Goal: Find specific page/section: Locate a particular part of the current website

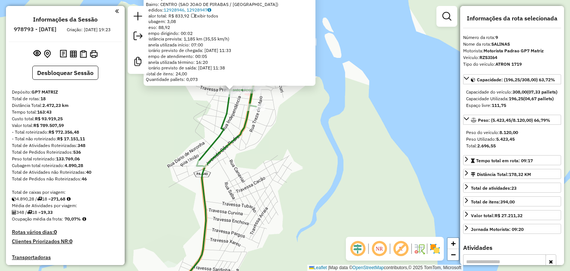
select select "**********"
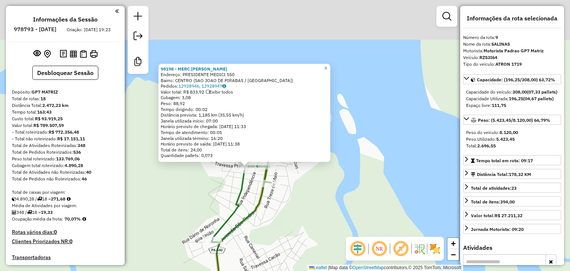
scroll to position [598, 0]
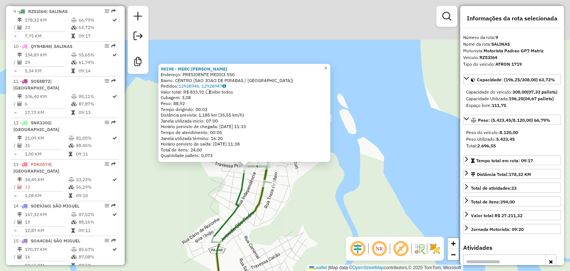
drag, startPoint x: 380, startPoint y: 95, endPoint x: 388, endPoint y: 128, distance: 33.5
click at [388, 128] on div "98198 - MERC [PERSON_NAME]: PRESIDENTE MEDICI 550 Bairro: CENTRO (SAO JOAO DE P…" at bounding box center [285, 135] width 570 height 271
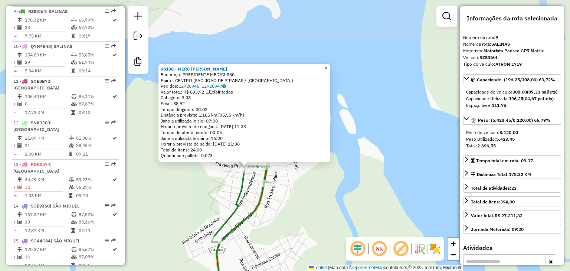
click at [327, 65] on span "×" at bounding box center [325, 68] width 3 height 6
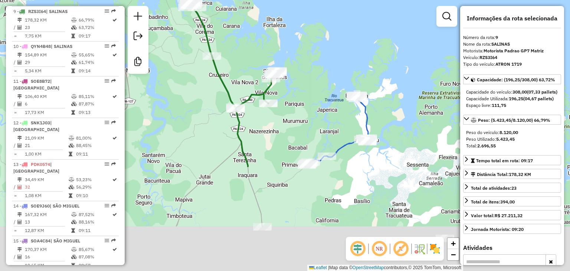
drag, startPoint x: 296, startPoint y: 152, endPoint x: 272, endPoint y: 75, distance: 80.3
click at [272, 76] on div "Rota 9 - Placa RZS3I64 7851 - BAR UNIaO Janela de atendimento Grade de atendime…" at bounding box center [285, 135] width 570 height 271
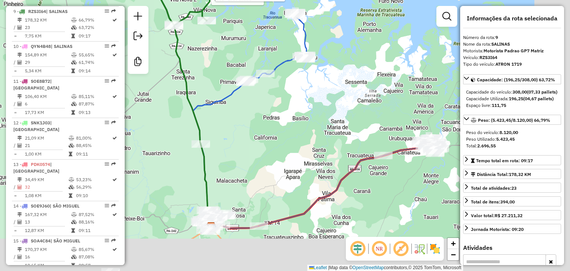
drag, startPoint x: 363, startPoint y: 185, endPoint x: 305, endPoint y: 121, distance: 86.2
click at [298, 102] on div "Rota 9 - Placa RZS3I64 7851 - BAR UNIaO Rota 9 - Placa RZS3I64 8469 - QUIOSQUE …" at bounding box center [285, 135] width 570 height 271
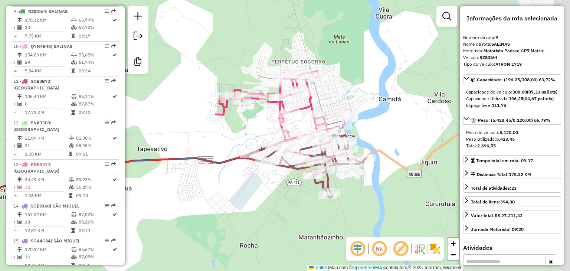
drag, startPoint x: 438, startPoint y: 112, endPoint x: 291, endPoint y: 127, distance: 147.4
click at [291, 127] on div "Rota 9 - Placa RZS3I64 7851 - BAR UNIaO Rota 9 - Placa RZS3I64 8469 - QUIOSQUE …" at bounding box center [285, 135] width 570 height 271
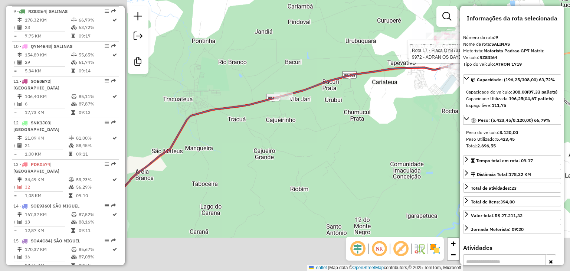
drag, startPoint x: 384, startPoint y: 123, endPoint x: 357, endPoint y: 63, distance: 65.6
click at [357, 63] on icon at bounding box center [310, 127] width 396 height 144
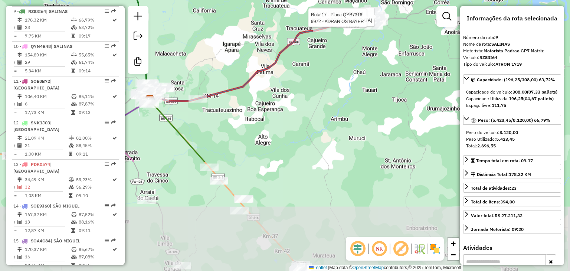
drag, startPoint x: 239, startPoint y: 212, endPoint x: 317, endPoint y: 58, distance: 173.0
click at [316, 53] on div "Rota 9 - Placa RZS3I64 7851 - BAR UNIaO Rota 9 - Placa RZS3I64 8469 - QUIOSQUE …" at bounding box center [285, 135] width 570 height 271
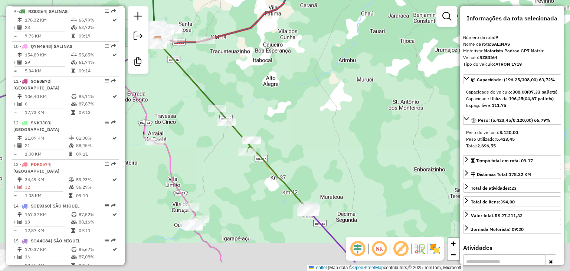
drag, startPoint x: 272, startPoint y: 161, endPoint x: 255, endPoint y: 71, distance: 91.9
click at [250, 68] on div "Rota 9 - Placa RZS3I64 7851 - BAR UNIaO Rota 9 - Placa RZS3I64 8469 - QUIOSQUE …" at bounding box center [285, 135] width 570 height 271
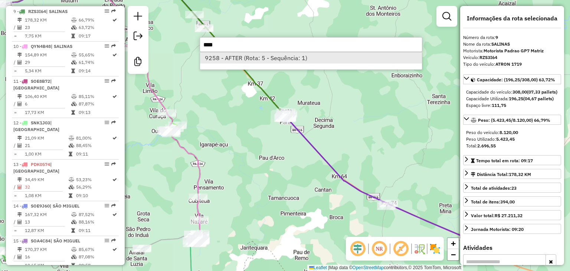
type input "****"
click at [311, 58] on li "9258 - AFTER (Rota: 5 - Sequência: 1)" at bounding box center [311, 57] width 222 height 11
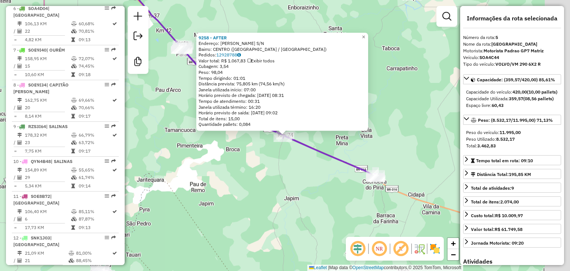
scroll to position [445, 0]
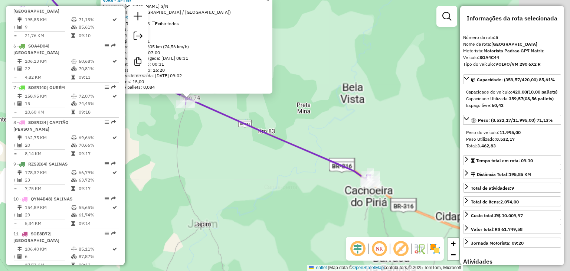
drag, startPoint x: 364, startPoint y: 183, endPoint x: 239, endPoint y: 149, distance: 129.3
click at [239, 149] on div "Rota 9 - Placa RZS3I64 7851 - BAR UNIaO Rota 9 - Placa RZS3I64 8469 - QUIOSQUE …" at bounding box center [285, 135] width 570 height 271
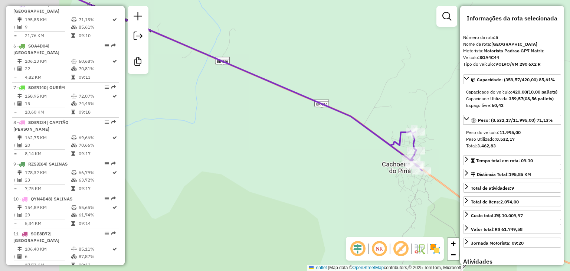
drag, startPoint x: 184, startPoint y: 98, endPoint x: 330, endPoint y: 124, distance: 147.8
click at [330, 124] on div "Rota 9 - Placa RZS3I64 7851 - BAR UNIaO Rota 9 - Placa RZS3I64 8469 - QUIOSQUE …" at bounding box center [285, 135] width 570 height 271
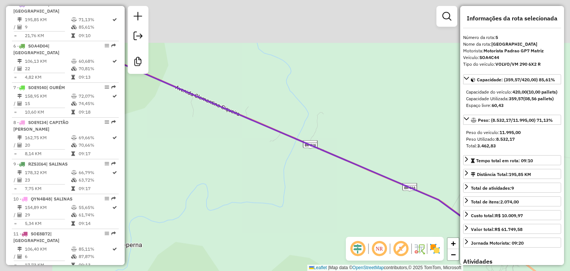
drag, startPoint x: 249, startPoint y: 93, endPoint x: 258, endPoint y: 140, distance: 48.0
click at [314, 164] on div "Rota 9 - Placa RZS3I64 7851 - BAR UNIaO Rota 9 - Placa RZS3I64 8469 - QUIOSQUE …" at bounding box center [285, 135] width 570 height 271
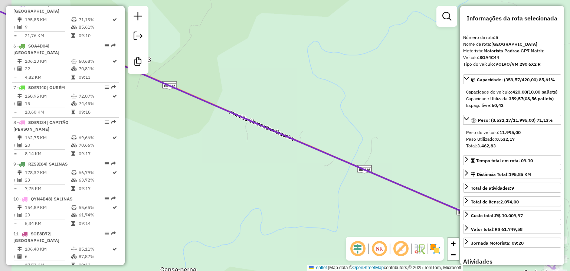
drag, startPoint x: 187, startPoint y: 104, endPoint x: 336, endPoint y: 156, distance: 157.8
click at [335, 156] on div "Rota 9 - Placa RZS3I64 7851 - BAR UNIaO Rota 9 - Placa RZS3I64 8469 - QUIOSQUE …" at bounding box center [285, 135] width 570 height 271
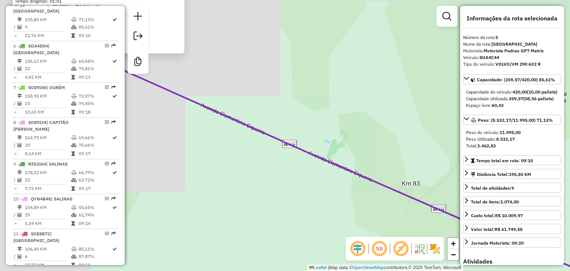
drag, startPoint x: 241, startPoint y: 86, endPoint x: 339, endPoint y: 153, distance: 118.2
click at [340, 153] on div "Rota 9 - Placa RZS3I64 7851 - BAR UNIaO Rota 9 - Placa RZS3I64 8469 - QUIOSQUE …" at bounding box center [285, 135] width 570 height 271
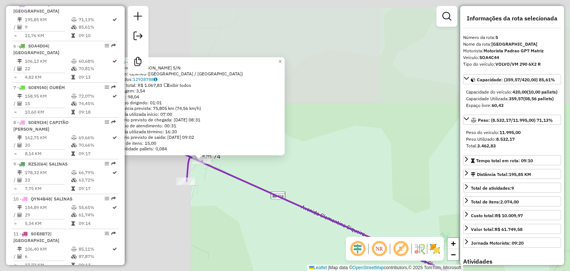
drag, startPoint x: 220, startPoint y: 84, endPoint x: 319, endPoint y: 184, distance: 140.7
click at [319, 184] on div "Rota 9 - Placa RZS3I64 7851 - BAR UNIaO Rota 9 - Placa RZS3I64 8469 - QUIOSQUE …" at bounding box center [285, 135] width 570 height 271
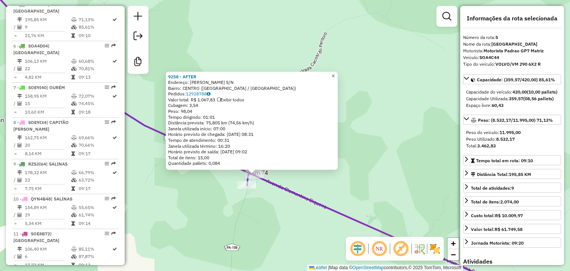
click at [335, 73] on span "×" at bounding box center [332, 76] width 3 height 6
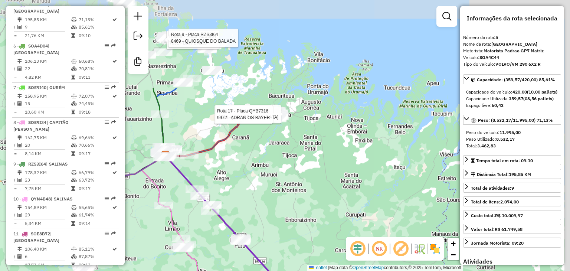
drag, startPoint x: 341, startPoint y: 43, endPoint x: 288, endPoint y: 158, distance: 126.7
click at [288, 158] on div "Rota 9 - Placa RZS3I64 7851 - BAR UNIaO Rota 9 - Placa RZS3I64 8469 - QUIOSQUE …" at bounding box center [285, 135] width 570 height 271
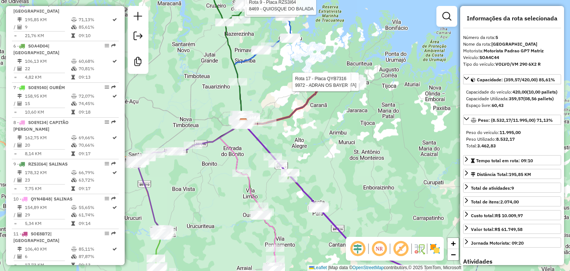
drag, startPoint x: 288, startPoint y: 158, endPoint x: 367, endPoint y: 123, distance: 87.1
click at [366, 128] on div "Rota 9 - Placa RZS3I64 7851 - BAR UNIaO Rota 9 - Placa RZS3I64 8469 - QUIOSQUE …" at bounding box center [285, 135] width 570 height 271
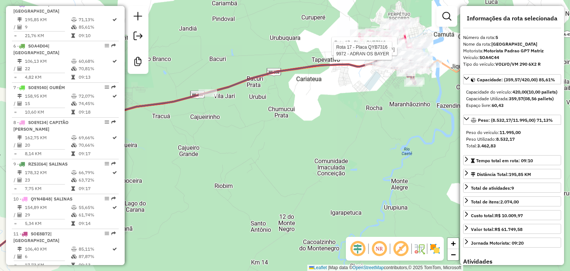
drag, startPoint x: 356, startPoint y: 89, endPoint x: 269, endPoint y: 153, distance: 108.5
click at [269, 153] on div "Rota 9 - Placa RZS3I64 7851 - BAR UNIaO Rota 9 - Placa RZS3I64 8469 - QUIOSQUE …" at bounding box center [285, 135] width 570 height 271
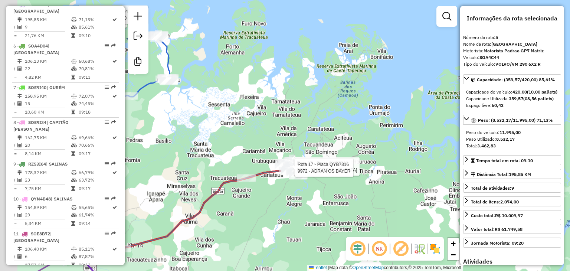
drag, startPoint x: 208, startPoint y: 95, endPoint x: 226, endPoint y: 115, distance: 27.3
click at [294, 193] on div "Rota 9 - Placa RZS3I64 7851 - BAR UNIaO Rota 9 - Placa RZS3I64 8469 - QUIOSQUE …" at bounding box center [285, 135] width 570 height 271
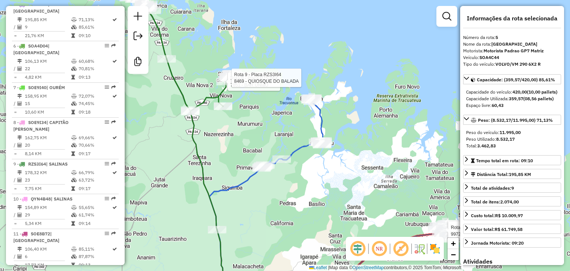
drag, startPoint x: 178, startPoint y: 112, endPoint x: 274, endPoint y: 123, distance: 96.0
click at [274, 123] on div "Rota 9 - Placa RZS3I64 7851 - BAR UNIaO Rota 9 - Placa RZS3I64 8469 - QUIOSQUE …" at bounding box center [285, 135] width 570 height 271
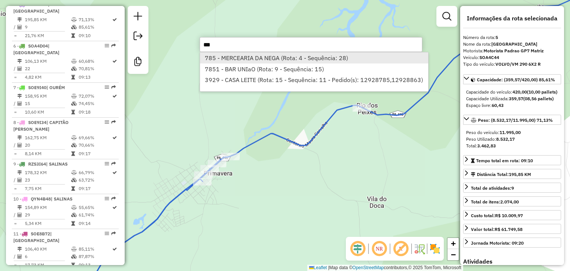
type input "***"
click at [239, 58] on li "785 - MERCEARIA DA NEGA (Rota: 4 - Sequência: 28)" at bounding box center [314, 57] width 228 height 11
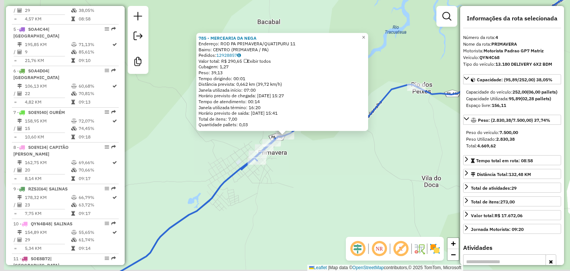
scroll to position [410, 0]
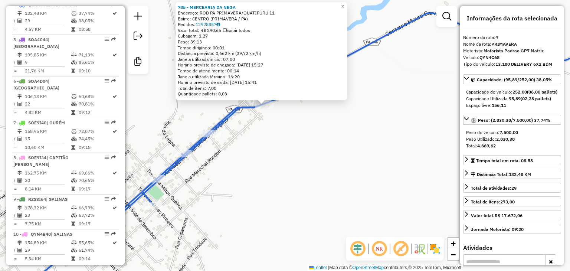
drag, startPoint x: 347, startPoint y: 5, endPoint x: 329, endPoint y: 86, distance: 83.7
click at [344, 5] on span "×" at bounding box center [342, 6] width 3 height 6
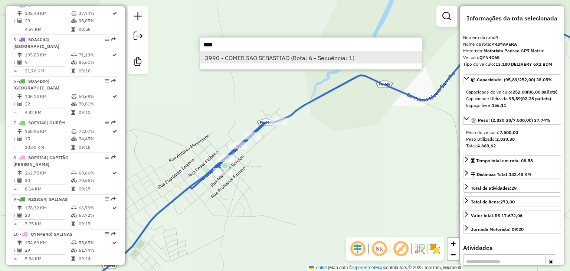
type input "****"
click at [302, 61] on li "3990 - COMER SAO SEBASTIAO (Rota: 6 - Sequência: 1)" at bounding box center [311, 57] width 222 height 11
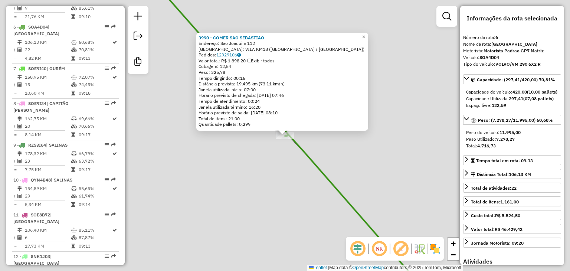
scroll to position [487, 0]
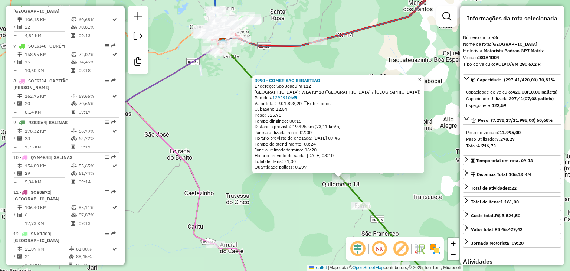
click at [421, 76] on span "×" at bounding box center [419, 79] width 3 height 6
